Goal: Task Accomplishment & Management: Use online tool/utility

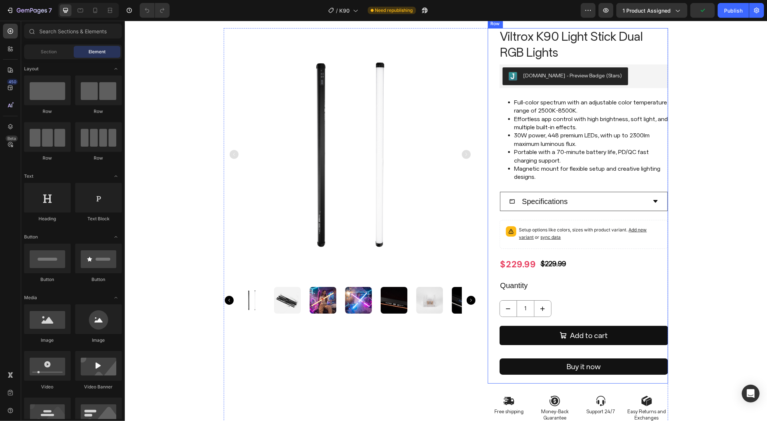
scroll to position [139, 0]
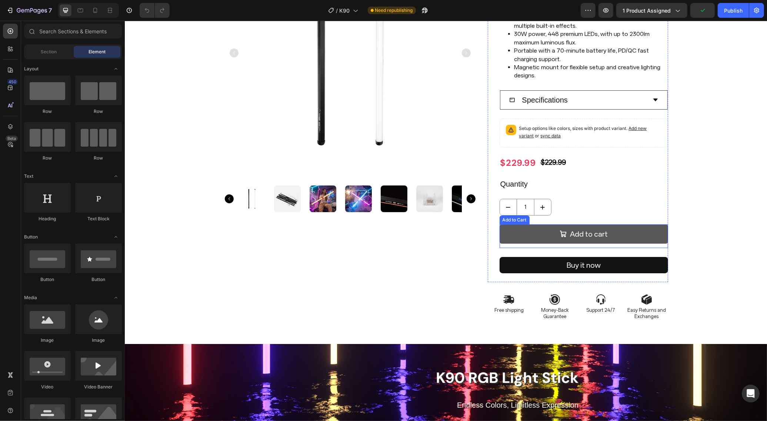
click at [543, 236] on button "Add to cart" at bounding box center [583, 233] width 169 height 19
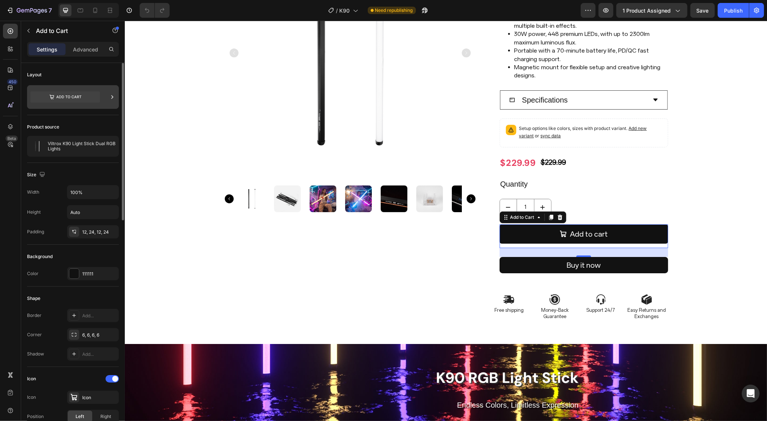
click at [68, 97] on icon at bounding box center [68, 97] width 25 height 3
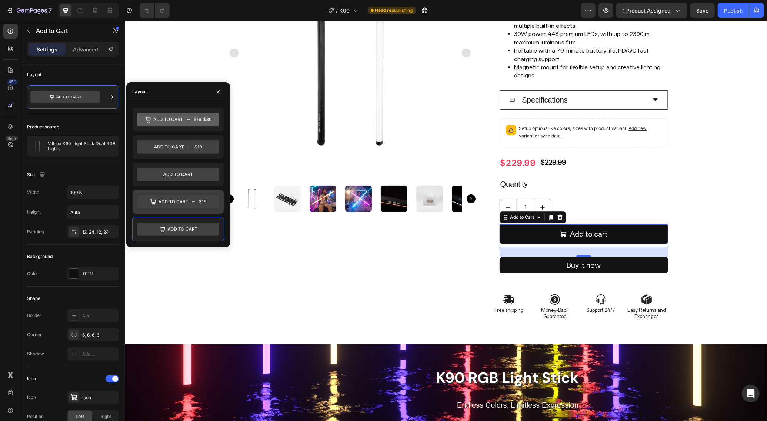
click at [169, 204] on icon at bounding box center [178, 202] width 82 height 13
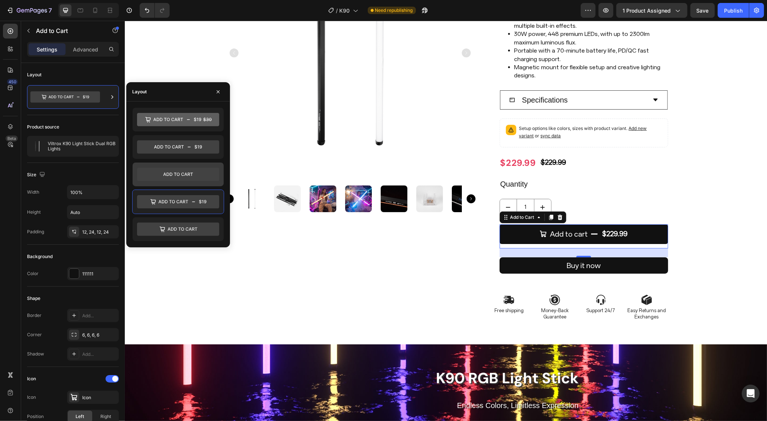
click at [191, 174] on icon at bounding box center [178, 174] width 82 height 13
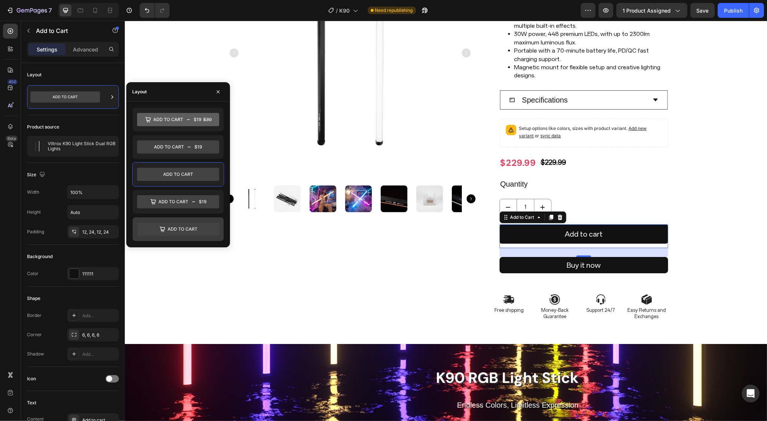
click at [192, 231] on icon at bounding box center [183, 229] width 30 height 3
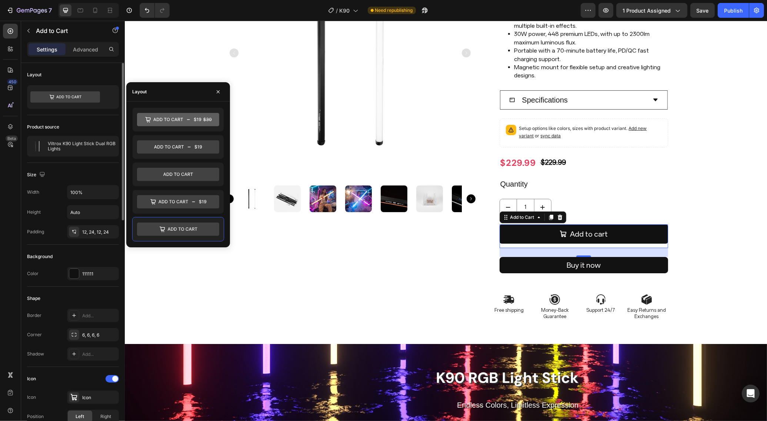
click at [100, 160] on div "Product source Viltrox K90 Light Stick Dual RGB Lights" at bounding box center [73, 139] width 92 height 48
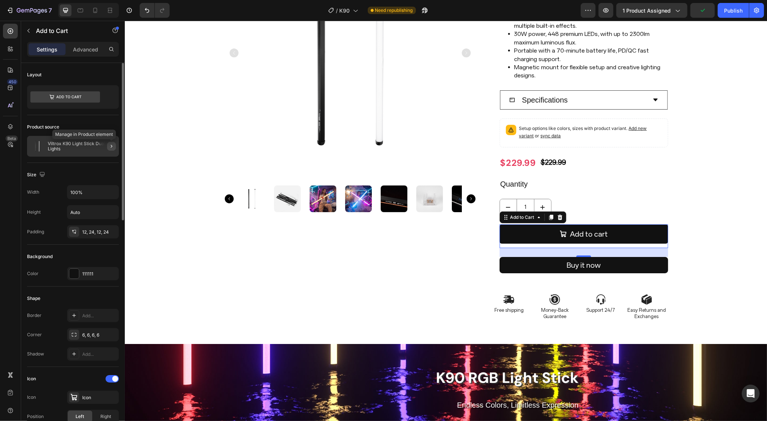
click at [111, 148] on icon "button" at bounding box center [112, 146] width 6 height 6
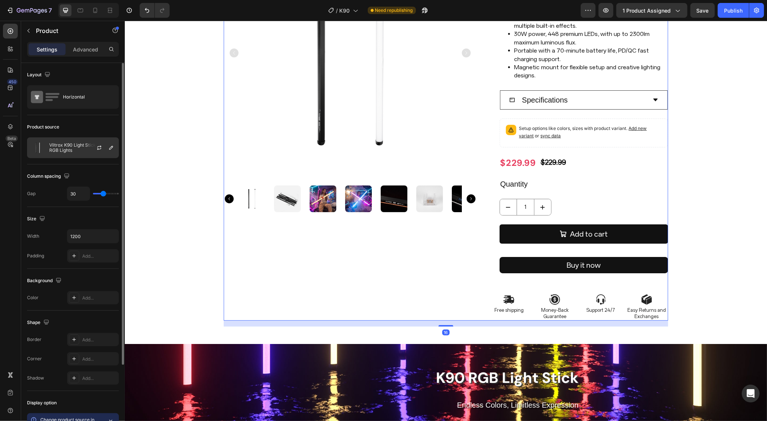
click at [93, 155] on div at bounding box center [102, 148] width 33 height 20
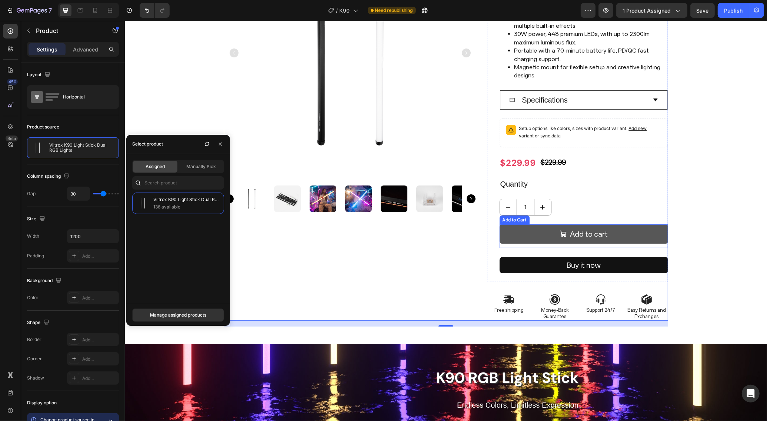
click at [510, 234] on button "Add to cart" at bounding box center [583, 233] width 169 height 19
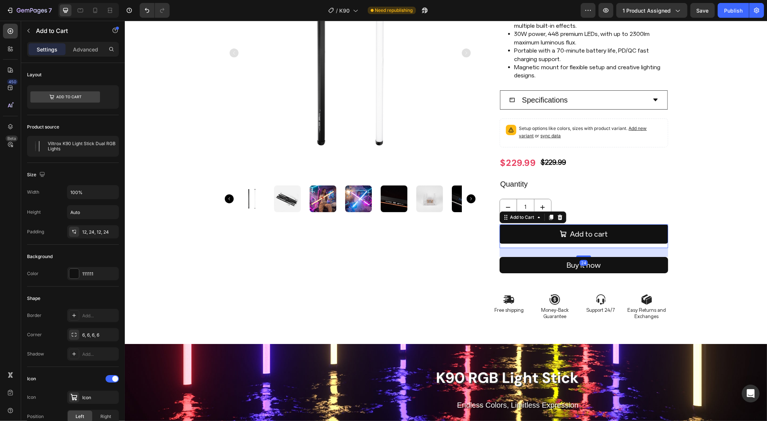
click at [558, 219] on icon at bounding box center [560, 217] width 6 height 6
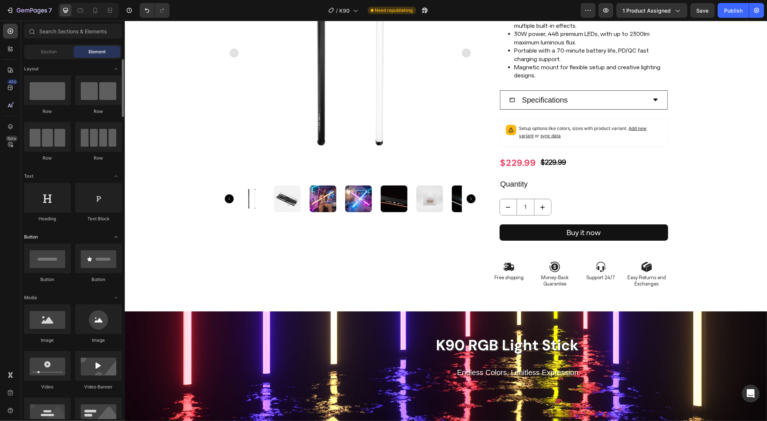
scroll to position [46, 0]
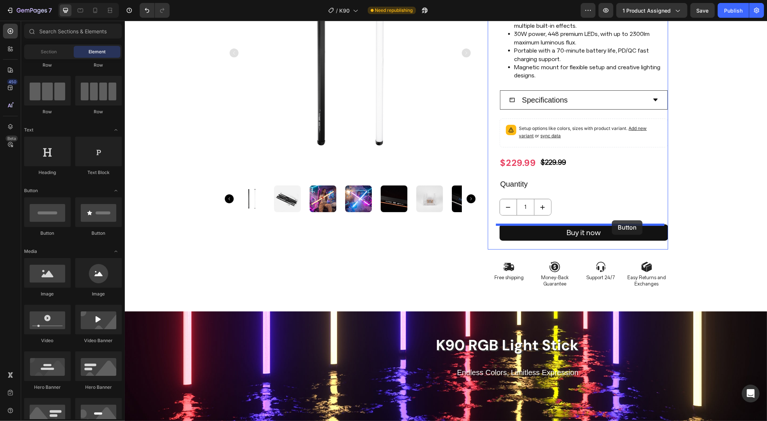
drag, startPoint x: 183, startPoint y: 236, endPoint x: 612, endPoint y: 220, distance: 428.8
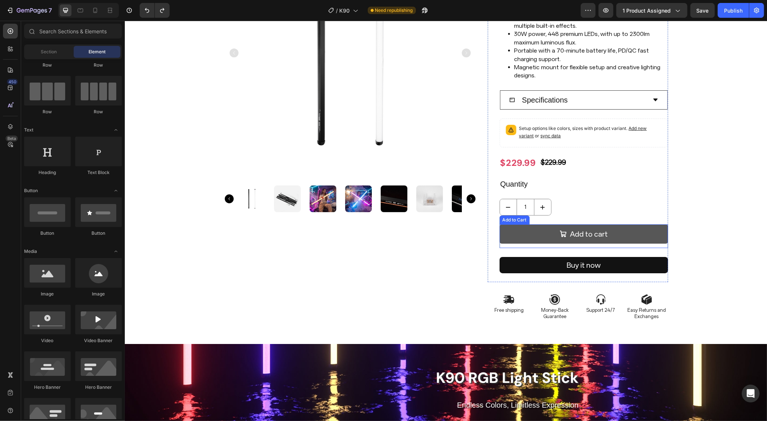
click at [546, 236] on button "Add to cart" at bounding box center [583, 233] width 169 height 19
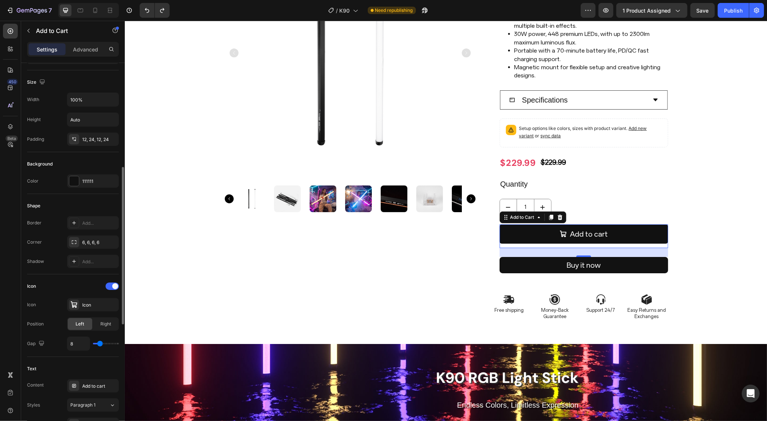
scroll to position [139, 0]
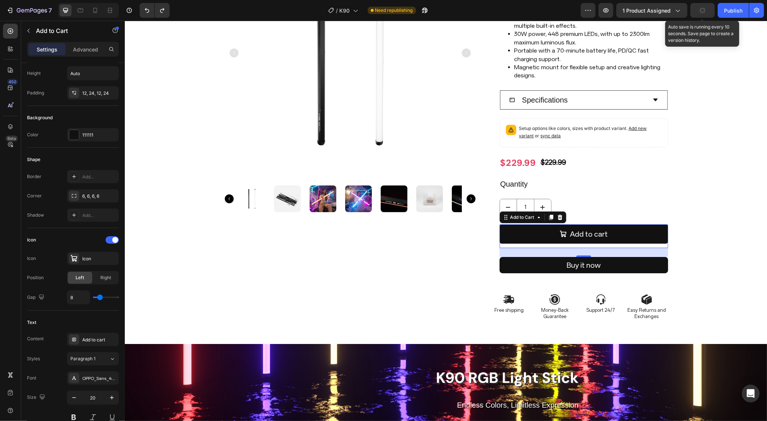
click at [708, 11] on button "button" at bounding box center [702, 10] width 24 height 15
click at [731, 13] on div "Publish" at bounding box center [733, 11] width 19 height 8
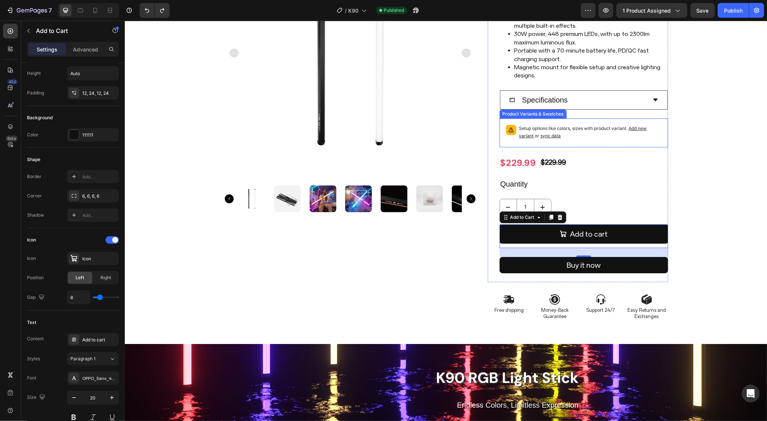
click at [584, 134] on p "Setup options like colors, sizes with product variant. Add new variant or sync …" at bounding box center [590, 132] width 143 height 15
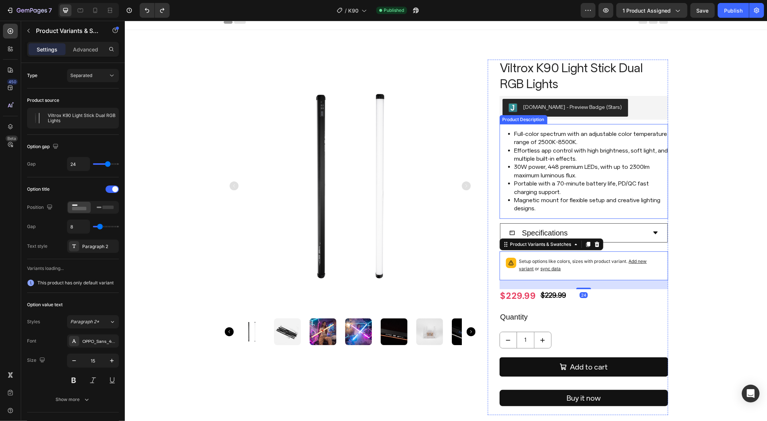
scroll to position [0, 0]
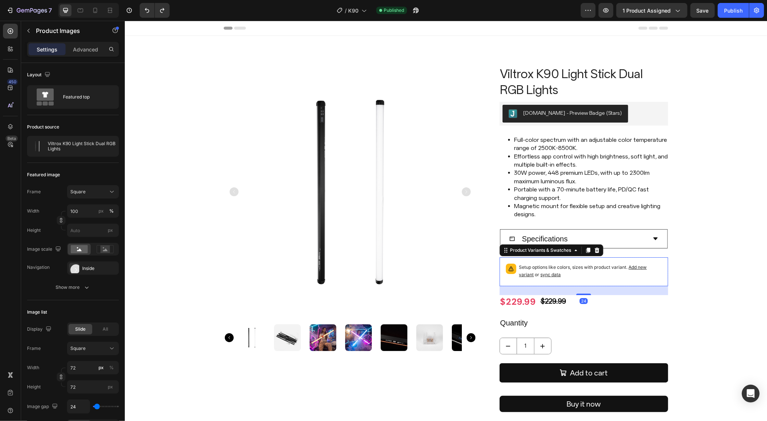
click at [585, 270] on p "Setup options like colors, sizes with product variant. Add new variant or sync …" at bounding box center [590, 271] width 143 height 15
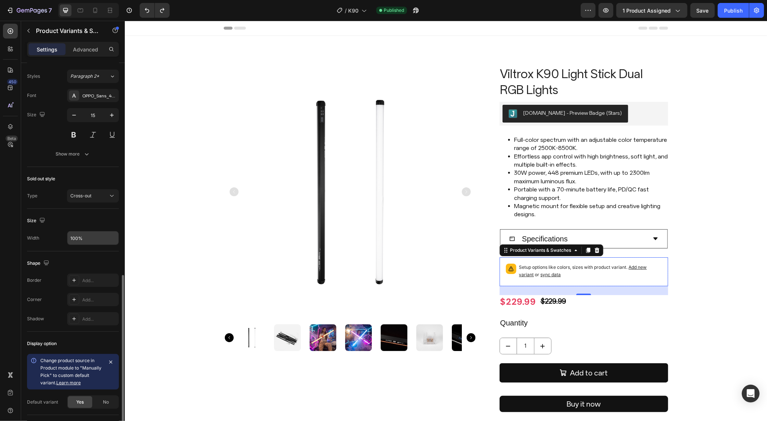
scroll to position [282, 0]
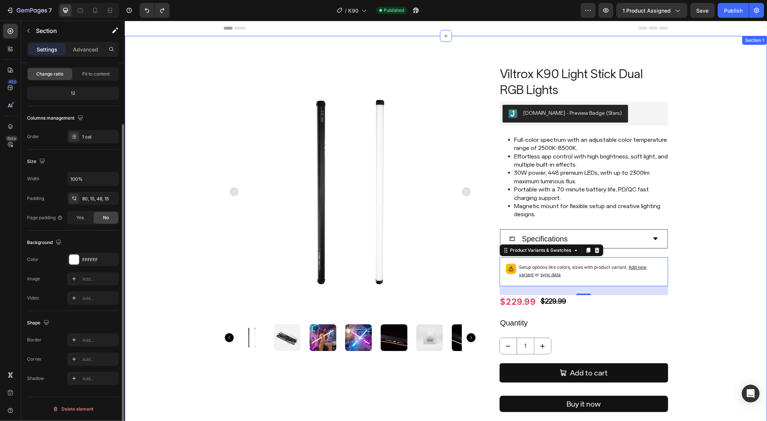
click at [742, 285] on div "Product Images Viltrox K90 Light Stick Dual RGB Lights Product Title [DOMAIN_NA…" at bounding box center [445, 266] width 631 height 400
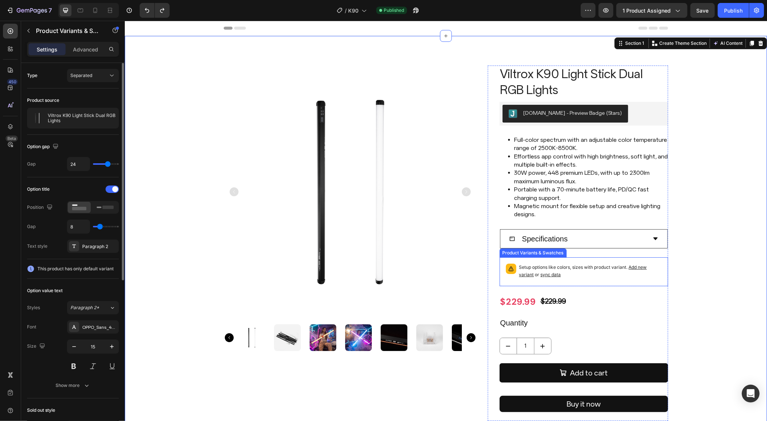
click at [660, 270] on div "Setup options like colors, sizes with product variant. Add new variant or sync …" at bounding box center [584, 272] width 162 height 22
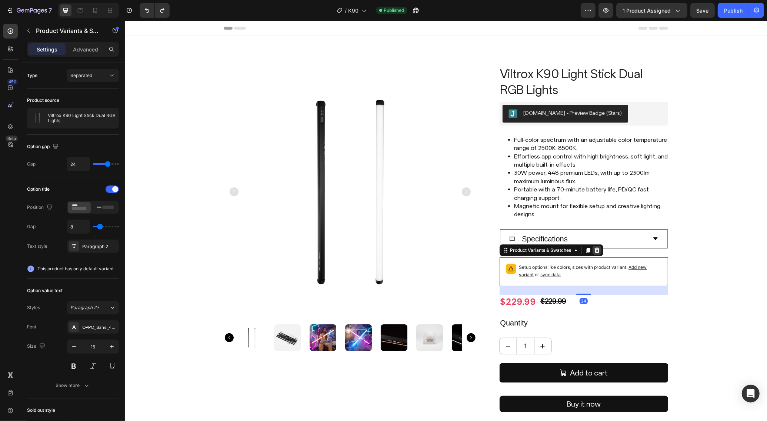
click at [596, 252] on div at bounding box center [596, 250] width 9 height 9
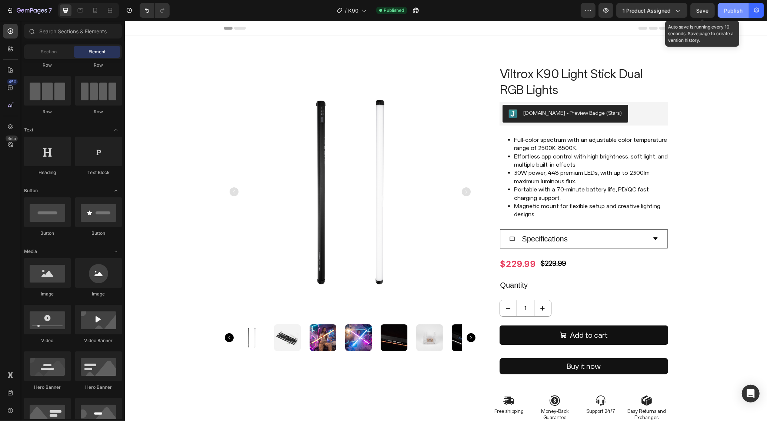
drag, startPoint x: 707, startPoint y: 8, endPoint x: 723, endPoint y: 12, distance: 15.7
click at [708, 9] on span "Save" at bounding box center [703, 10] width 12 height 6
click at [723, 12] on button "Publish" at bounding box center [733, 10] width 31 height 15
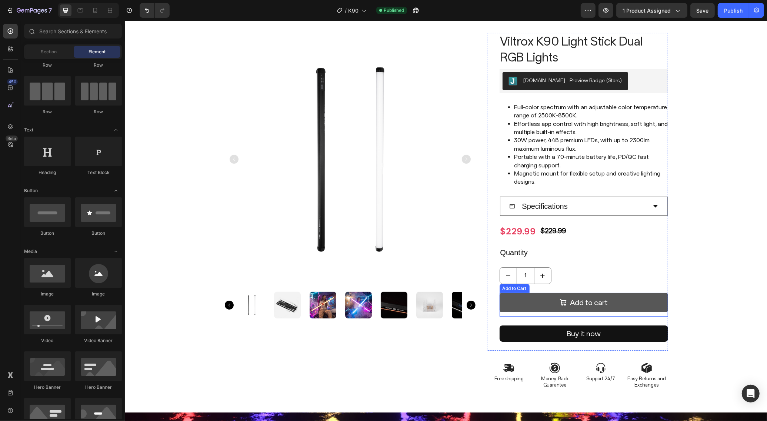
scroll to position [46, 0]
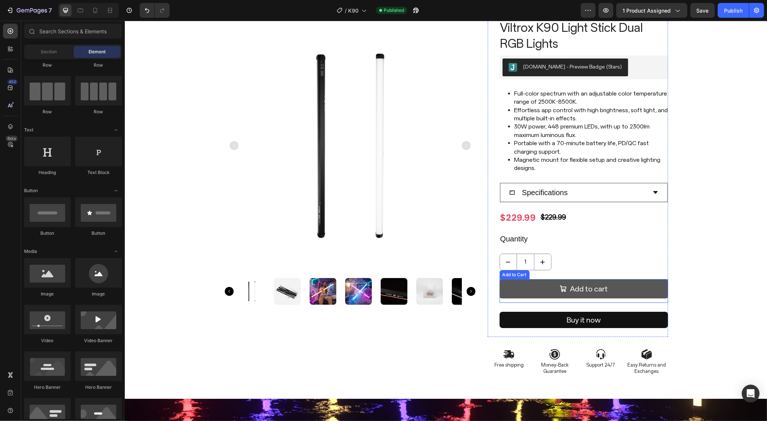
click at [517, 284] on button "Add to cart" at bounding box center [583, 288] width 169 height 19
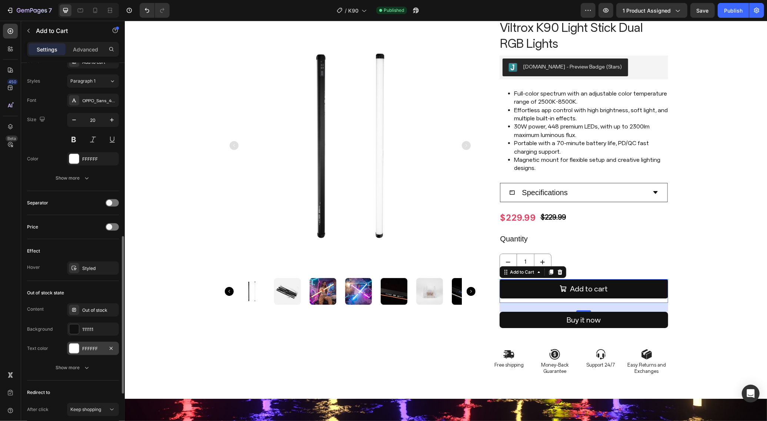
scroll to position [532, 0]
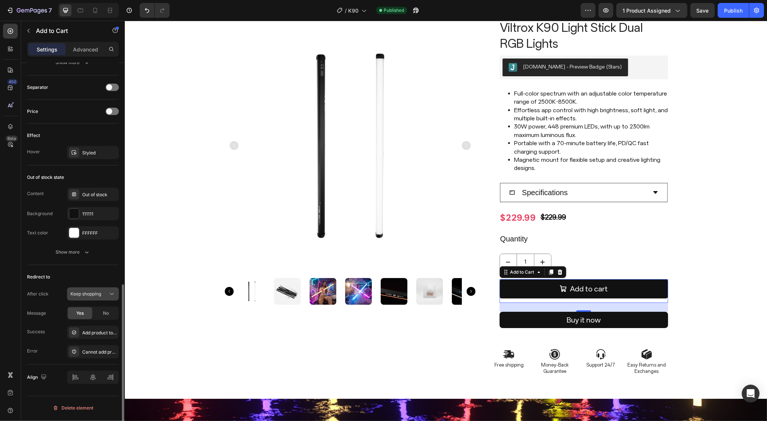
click at [99, 296] on span "Keep shopping" at bounding box center [85, 294] width 31 height 6
click at [83, 340] on span "Open cart" at bounding box center [80, 342] width 21 height 7
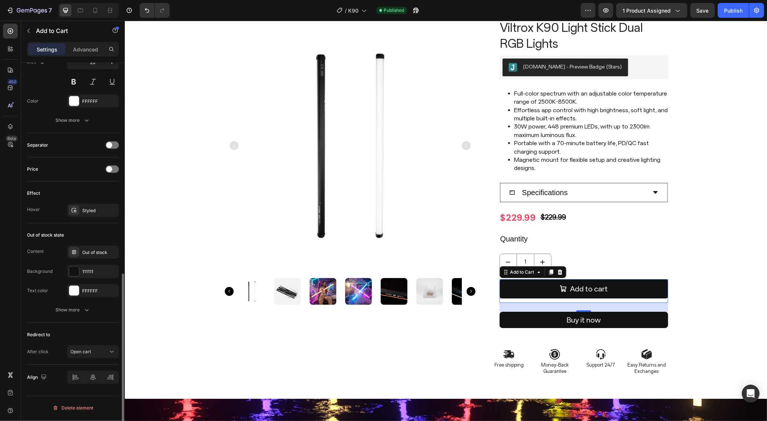
scroll to position [474, 0]
click at [108, 328] on div "Redirect to After click Open cart" at bounding box center [73, 344] width 92 height 42
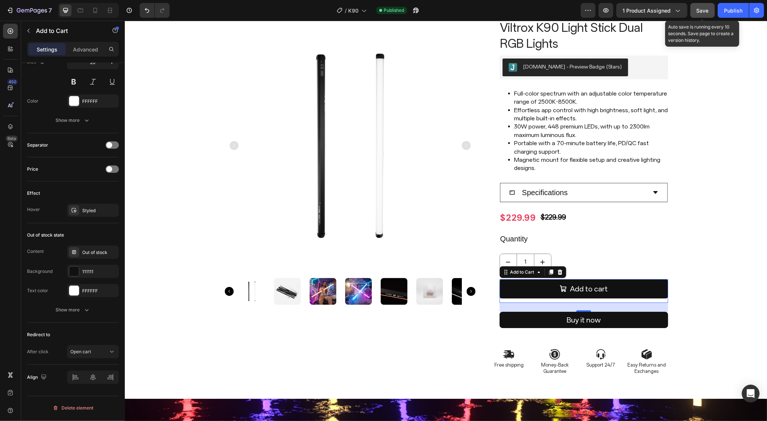
click at [705, 15] on button "Save" at bounding box center [702, 10] width 24 height 15
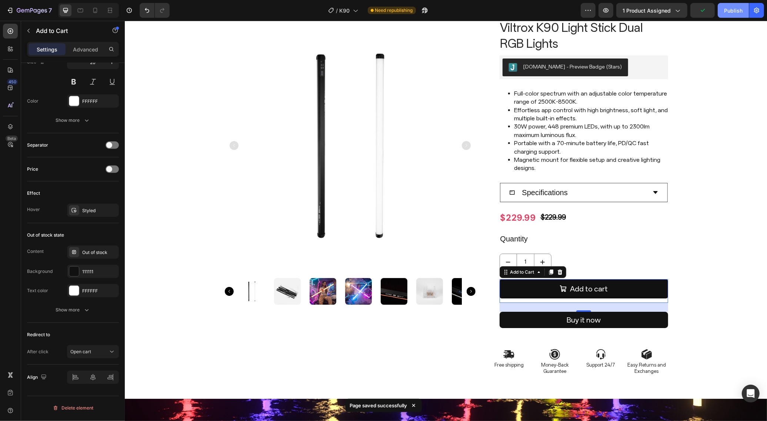
click at [730, 14] on button "Publish" at bounding box center [733, 10] width 31 height 15
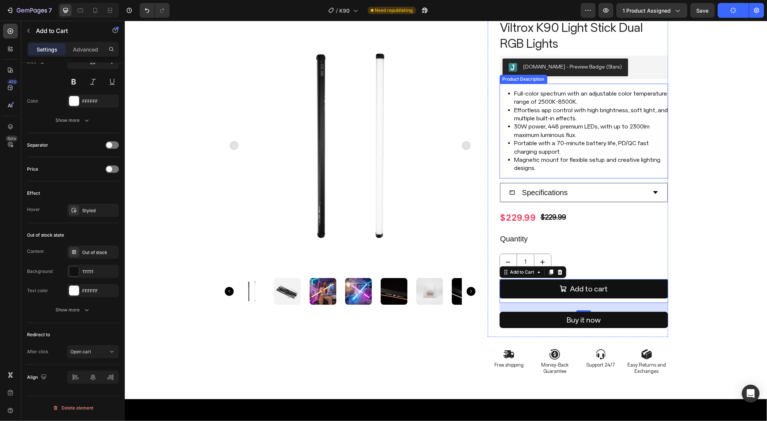
scroll to position [0, 0]
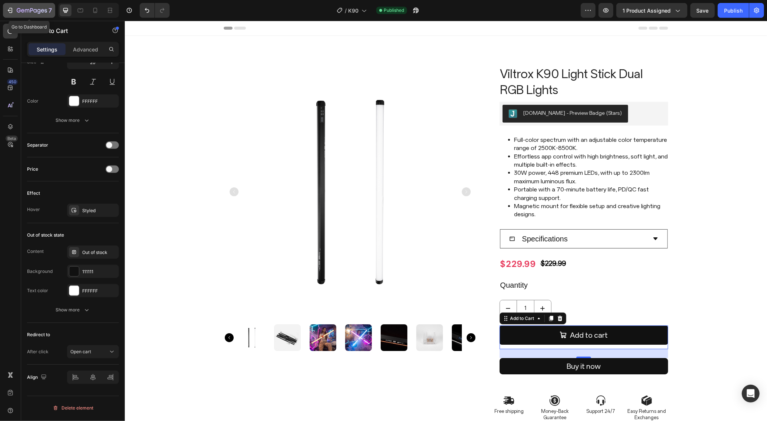
click at [10, 8] on icon "button" at bounding box center [10, 10] width 3 height 5
